Goal: Task Accomplishment & Management: Complete application form

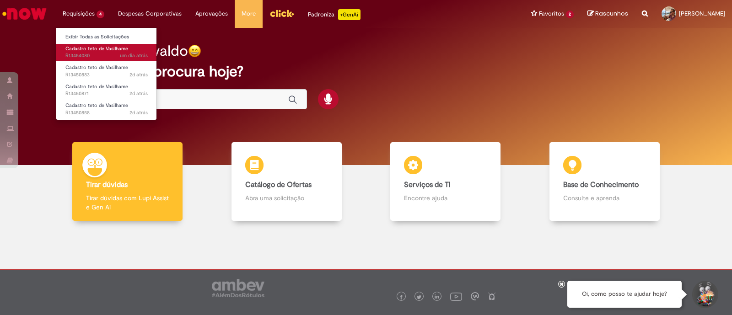
click at [96, 51] on span "Cadastro teto de Vasilhame" at bounding box center [96, 48] width 63 height 7
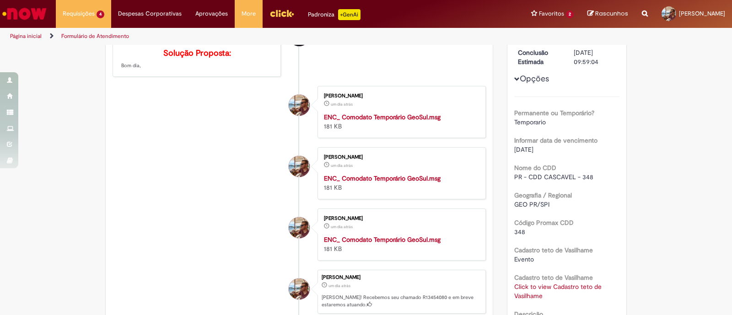
scroll to position [114, 0]
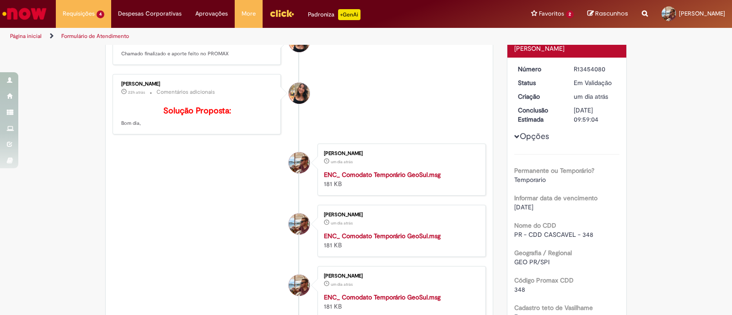
click at [0, 0] on button "Opções" at bounding box center [0, 0] width 0 height 0
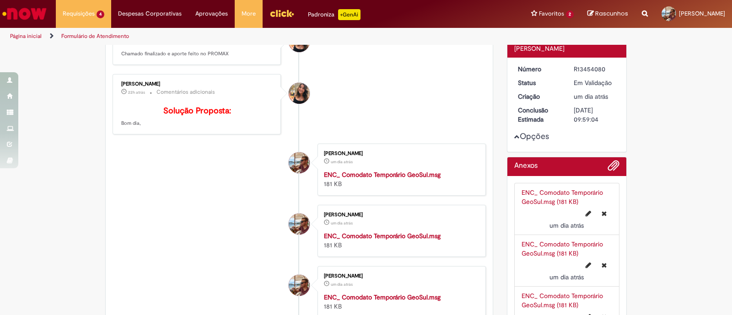
click at [0, 0] on button "Opções" at bounding box center [0, 0] width 0 height 0
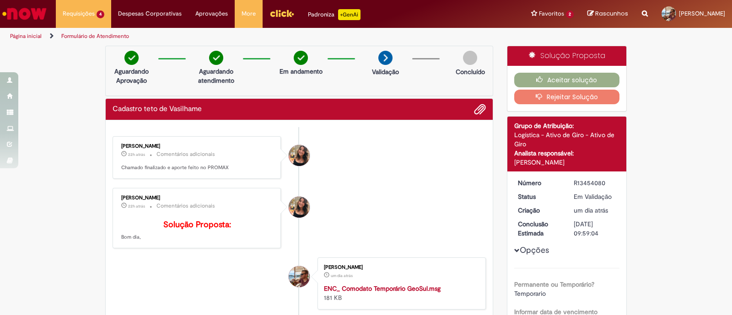
scroll to position [57, 0]
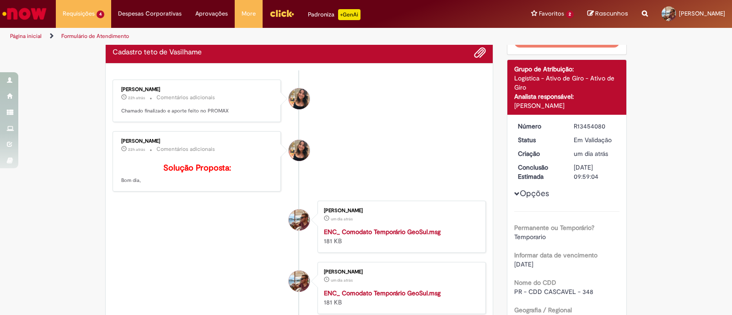
click at [0, 0] on button "Opções" at bounding box center [0, 0] width 0 height 0
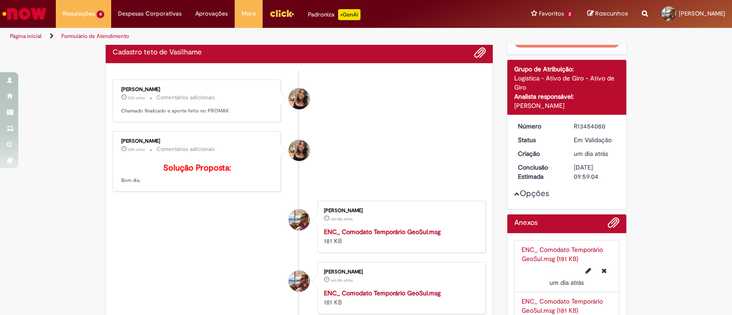
scroll to position [0, 0]
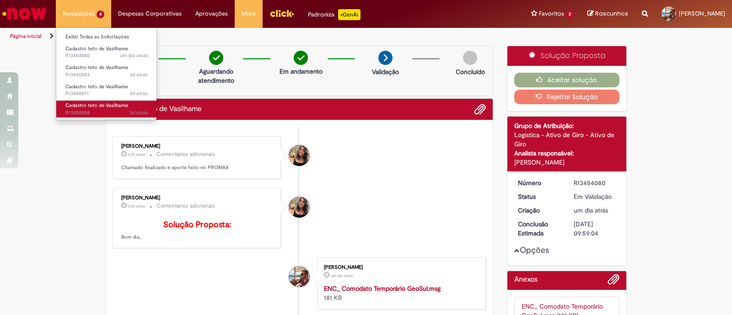
click at [90, 105] on span "Cadastro teto de Vasilhame" at bounding box center [96, 105] width 63 height 7
